Goal: Browse casually: Explore the website without a specific task or goal

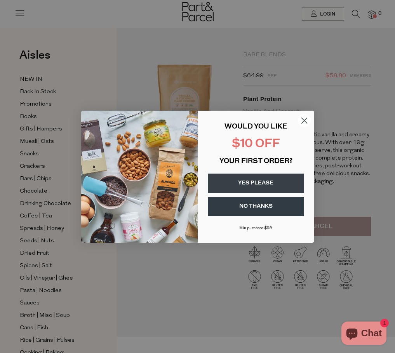
click at [259, 190] on button "YES PLEASE" at bounding box center [256, 183] width 96 height 19
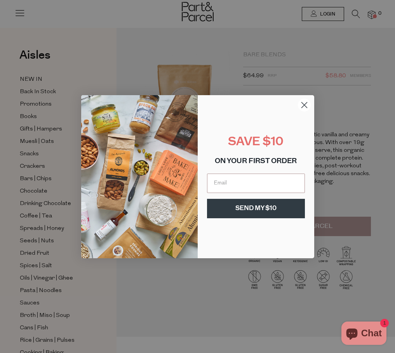
type input "crjmchang@hotmail.com"
click at [262, 207] on button "SEND MY $10" at bounding box center [256, 208] width 98 height 19
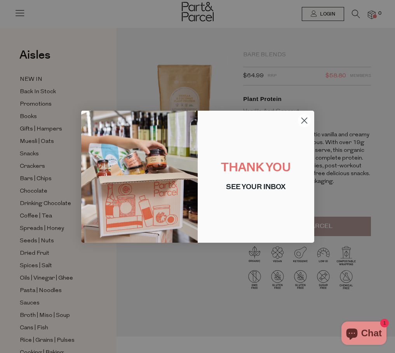
click at [302, 120] on circle "Close dialog" at bounding box center [304, 120] width 13 height 13
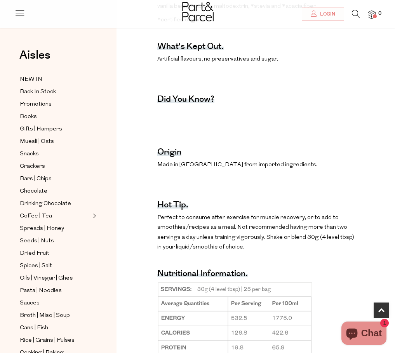
scroll to position [503, 0]
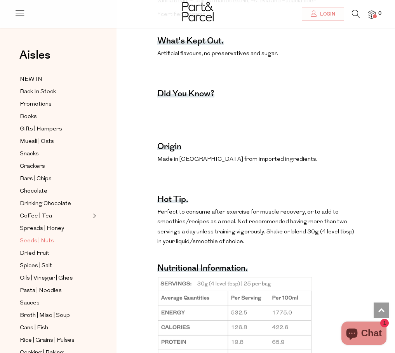
click at [37, 239] on span "Seeds | Nuts" at bounding box center [37, 241] width 34 height 9
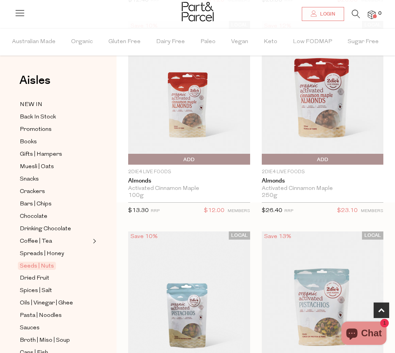
scroll to position [293, 0]
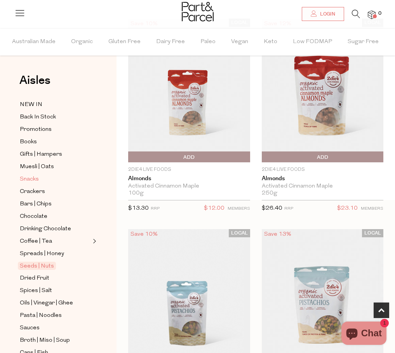
click at [34, 180] on span "Snacks" at bounding box center [29, 179] width 19 height 9
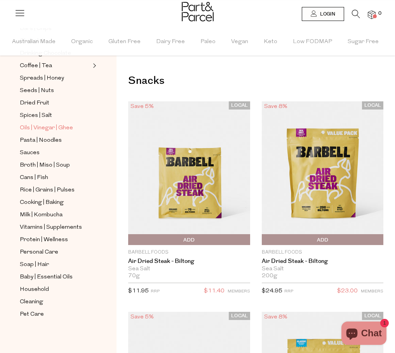
scroll to position [175, 0]
click at [52, 164] on span "Broth | Miso | Soup" at bounding box center [45, 165] width 50 height 9
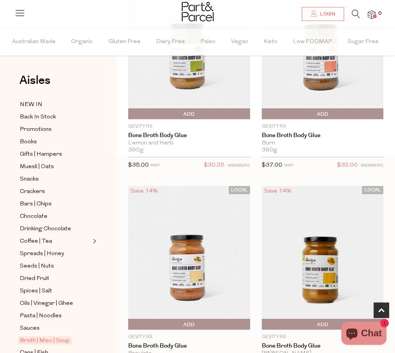
scroll to position [398, 0]
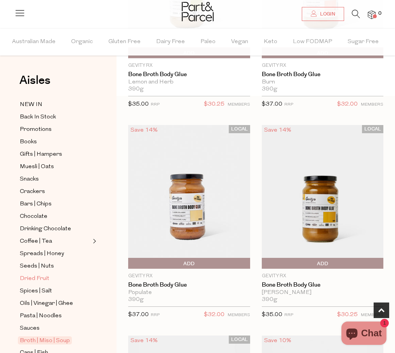
click at [43, 278] on span "Dried Fruit" at bounding box center [35, 278] width 30 height 9
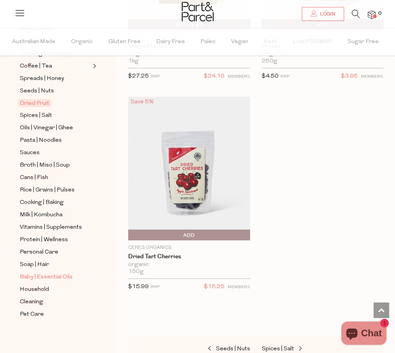
scroll to position [175, 0]
click at [42, 242] on span "Protein | Wellness" at bounding box center [44, 239] width 48 height 9
